Goal: Information Seeking & Learning: Learn about a topic

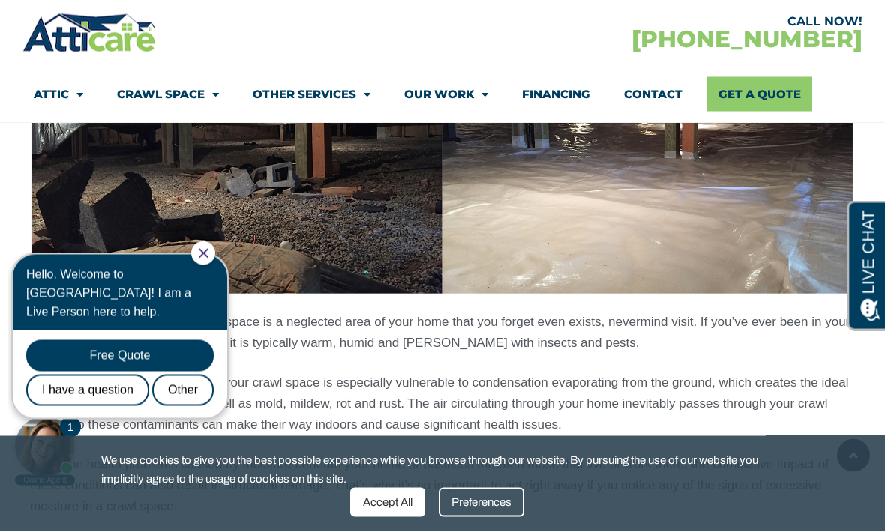
scroll to position [1231, 0]
click at [208, 250] on icon "Close Chat" at bounding box center [204, 253] width 10 height 10
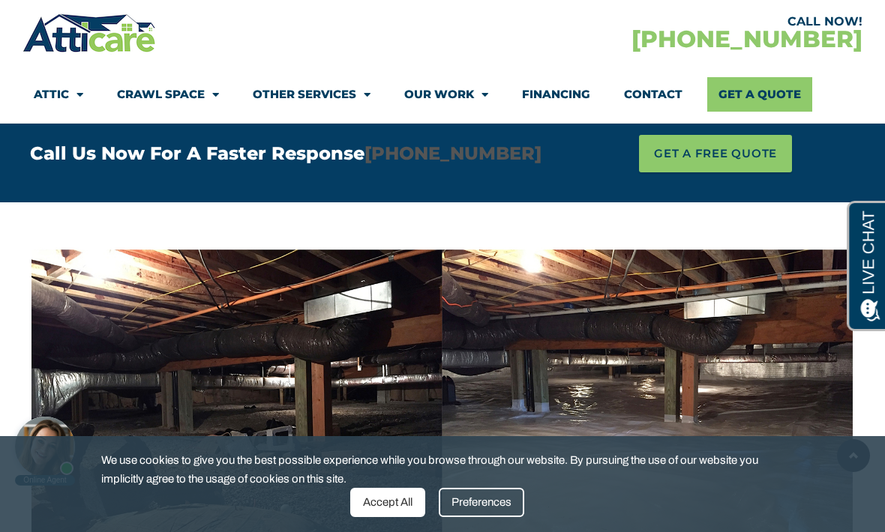
scroll to position [964, 0]
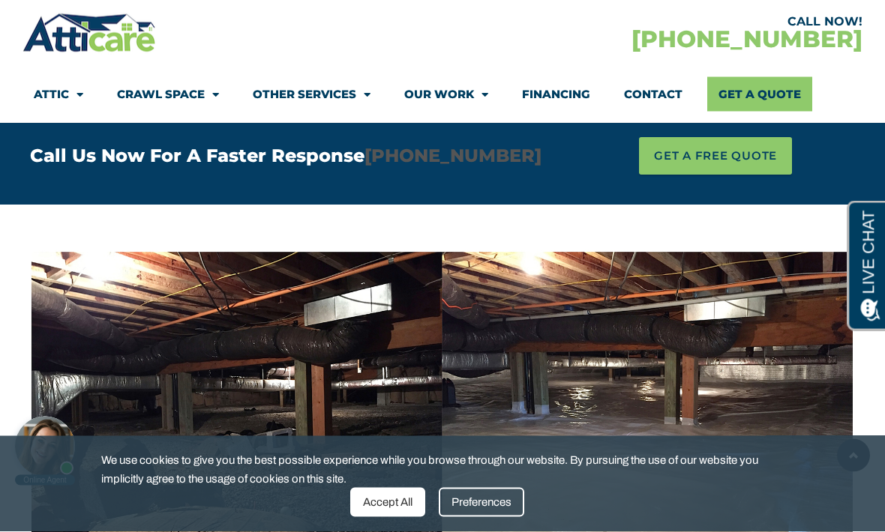
click at [215, 100] on span "Menu" at bounding box center [212, 95] width 14 height 26
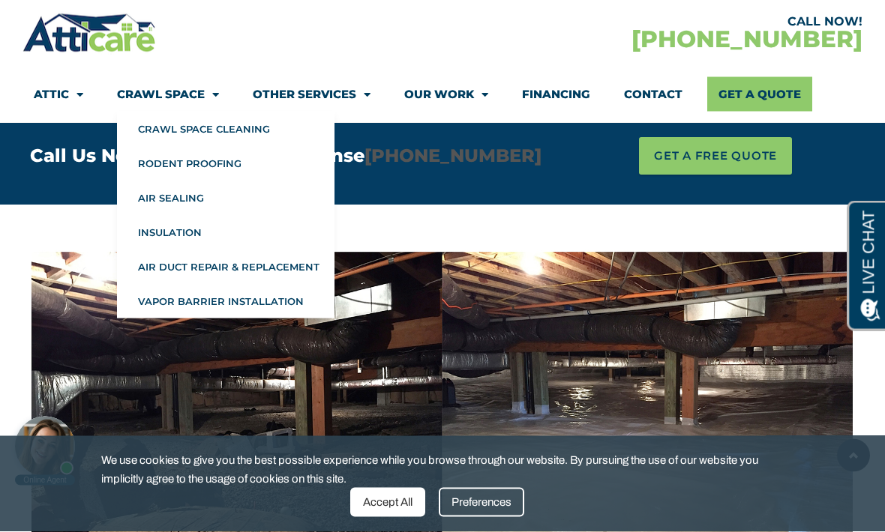
scroll to position [965, 0]
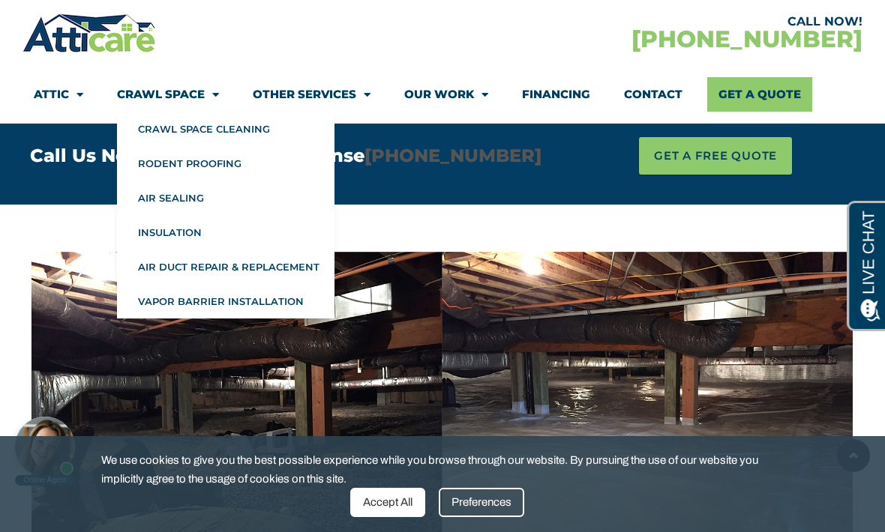
click at [243, 306] on link "Vapor Barrier Installation" at bounding box center [225, 301] width 217 height 34
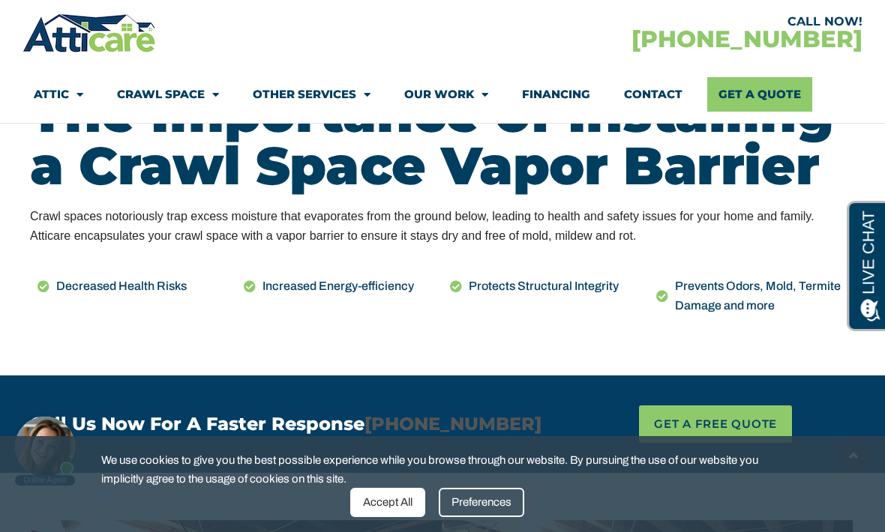
scroll to position [696, 0]
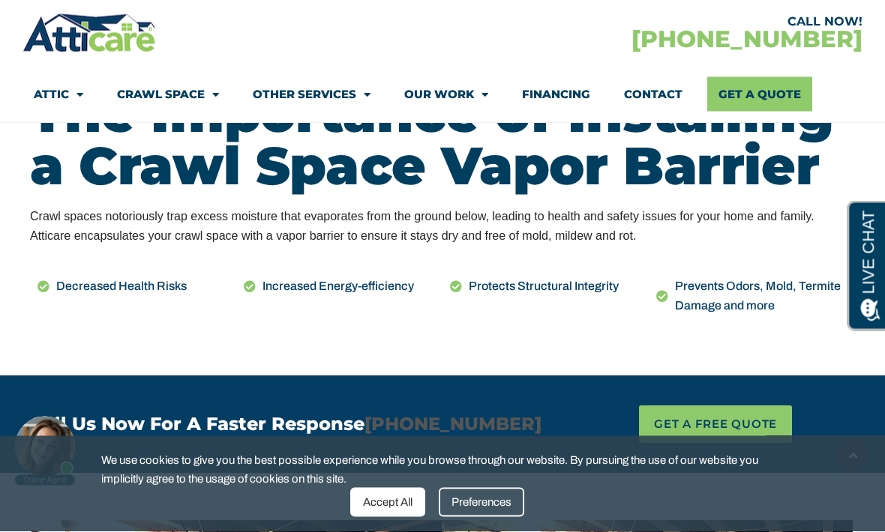
click at [352, 106] on link "Other Services" at bounding box center [312, 94] width 118 height 34
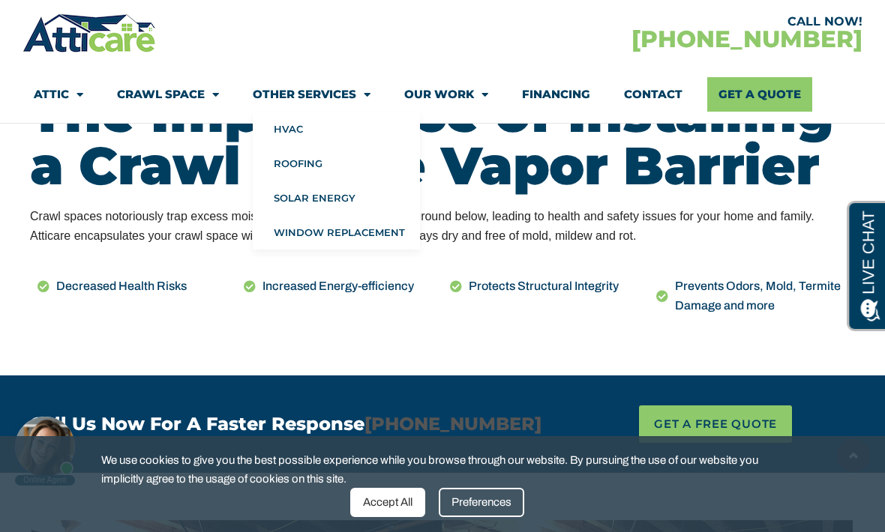
click at [299, 130] on link "HVAC" at bounding box center [336, 129] width 167 height 34
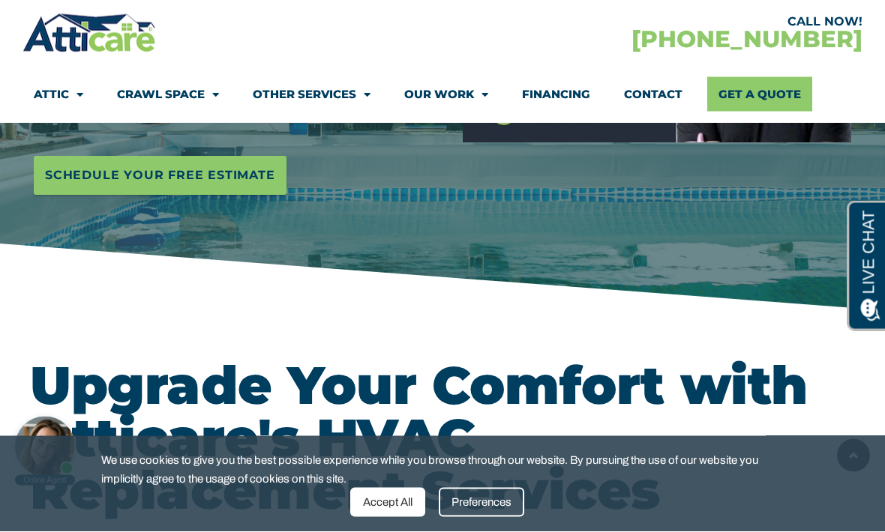
scroll to position [418, 0]
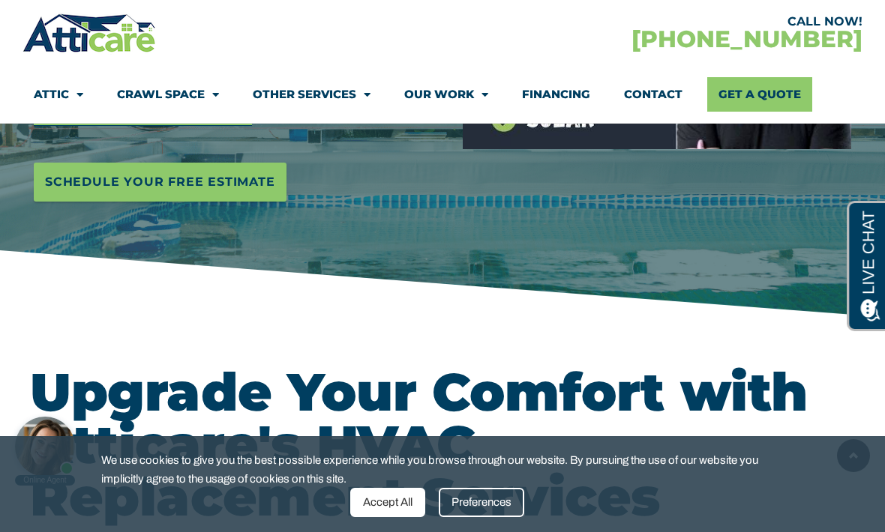
click at [362, 99] on span "Menu" at bounding box center [363, 95] width 14 height 26
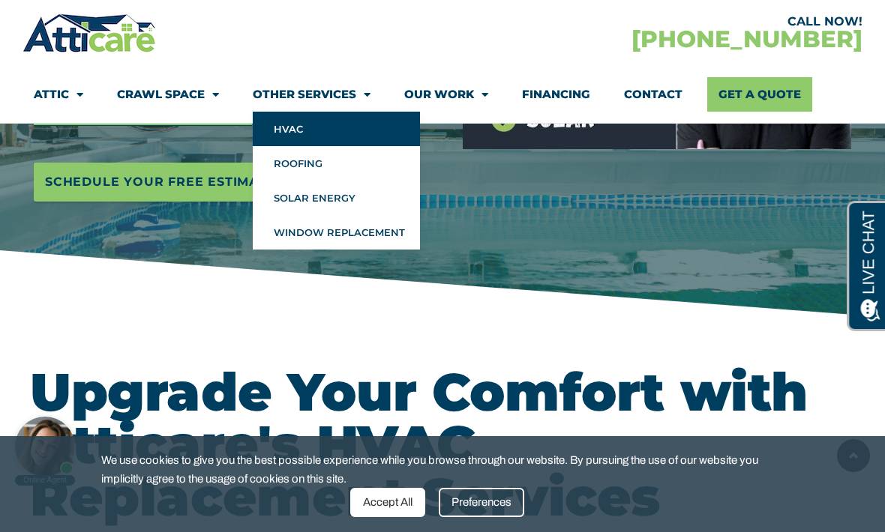
click at [355, 234] on link "Window Replacement" at bounding box center [336, 232] width 167 height 34
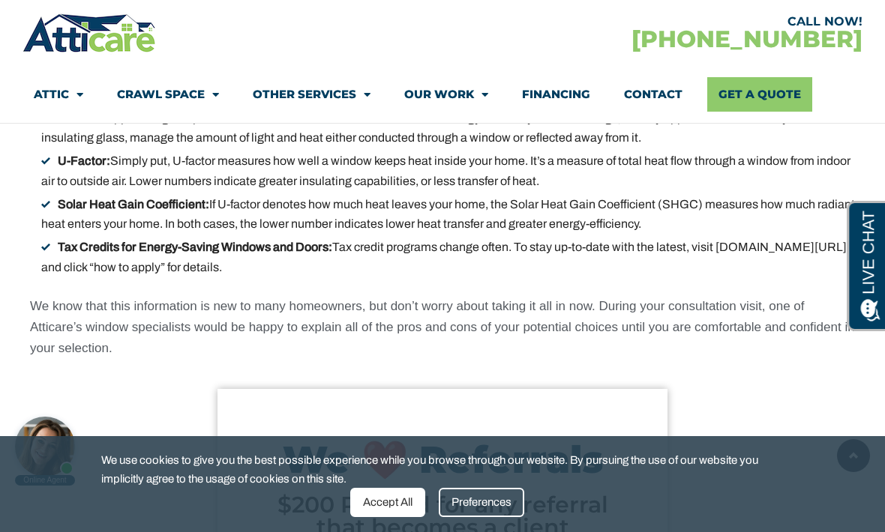
scroll to position [2545, 0]
click at [487, 97] on span "Menu" at bounding box center [481, 95] width 14 height 26
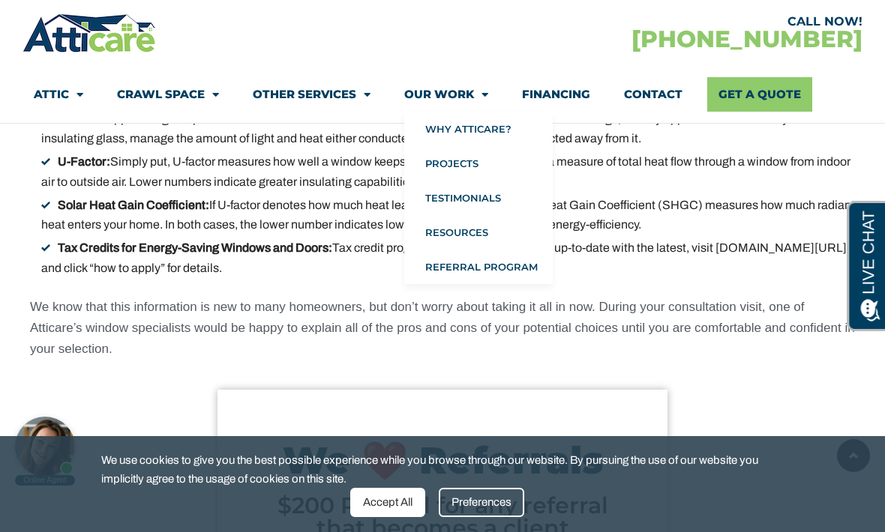
click at [578, 97] on link "Financing" at bounding box center [556, 94] width 68 height 34
click at [549, 106] on link "Financing" at bounding box center [556, 94] width 68 height 34
